Goal: Information Seeking & Learning: Learn about a topic

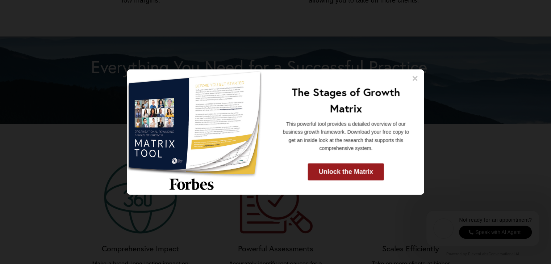
scroll to position [594, 0]
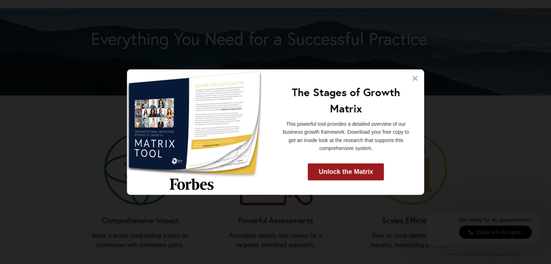
click at [413, 77] on icon at bounding box center [415, 78] width 7 height 7
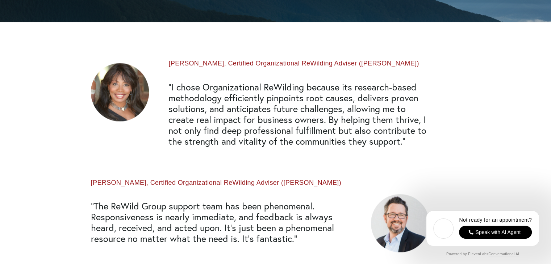
scroll to position [1000, 0]
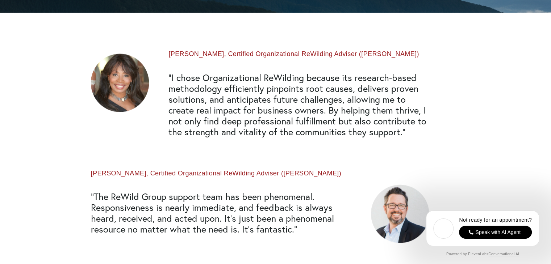
click at [346, 86] on h2 "“I chose Organizational ReWilding because its research-based methodology effici…" at bounding box center [298, 104] width 260 height 65
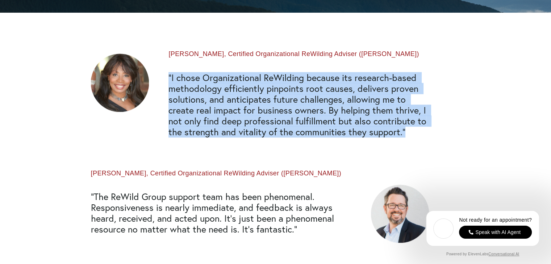
click at [346, 86] on h2 "“I chose Organizational ReWilding because its research-based methodology effici…" at bounding box center [298, 104] width 260 height 65
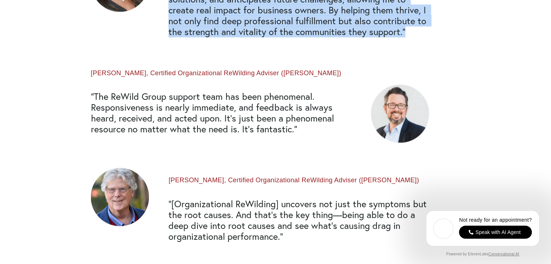
scroll to position [1101, 0]
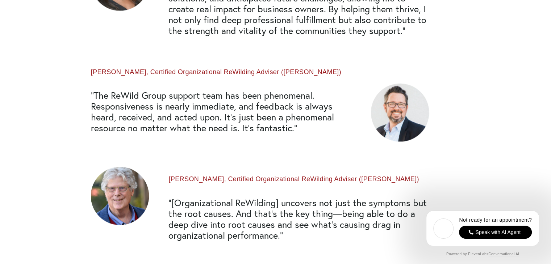
click at [309, 114] on h2 "“The ReWild Group support team has been phenomenal. Responsiveness is nearly im…" at bounding box center [221, 111] width 260 height 43
click at [270, 130] on h2 "“The ReWild Group support team has been phenomenal. Responsiveness is nearly im…" at bounding box center [221, 111] width 260 height 43
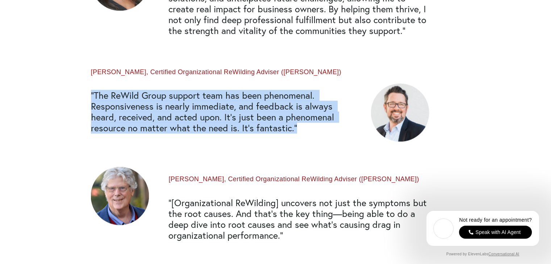
click at [270, 130] on h2 "“The ReWild Group support team has been phenomenal. Responsiveness is nearly im…" at bounding box center [221, 111] width 260 height 43
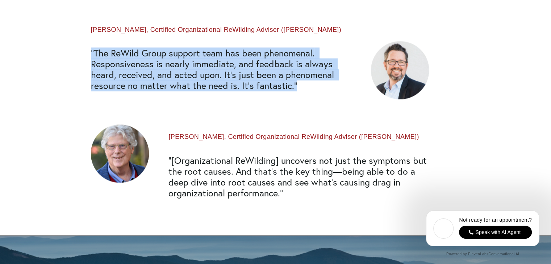
scroll to position [1145, 0]
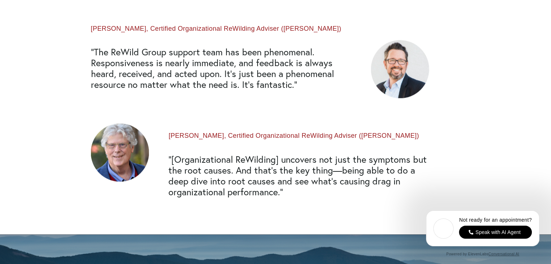
click at [273, 177] on h2 "“[Organizational ReWilding] uncovers not just the symptoms but the root causes.…" at bounding box center [298, 175] width 260 height 43
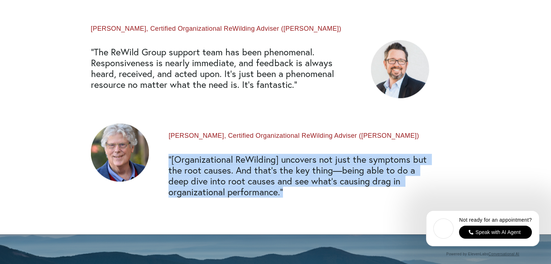
click at [273, 177] on h2 "“[Organizational ReWilding] uncovers not just the symptoms but the root causes.…" at bounding box center [298, 175] width 260 height 43
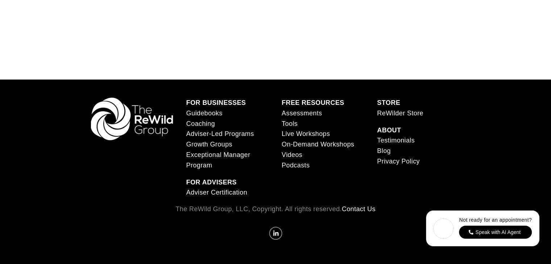
scroll to position [2607, 0]
click at [216, 196] on link "Adviser Certification" at bounding box center [216, 193] width 61 height 11
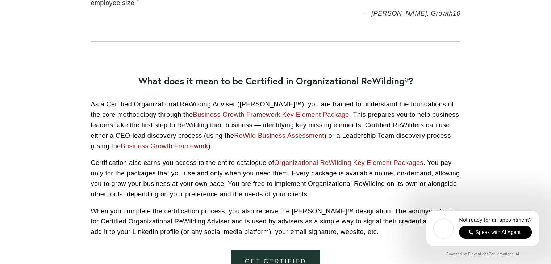
scroll to position [594, 0]
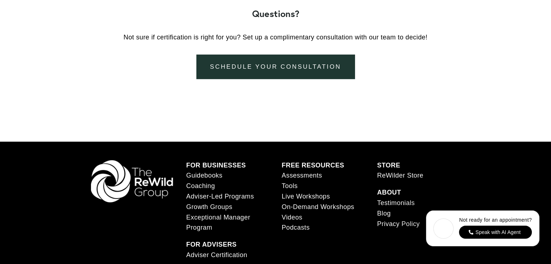
scroll to position [2282, 0]
